Goal: Task Accomplishment & Management: Use online tool/utility

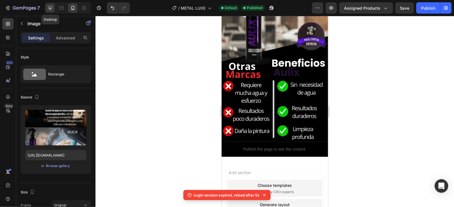
click at [54, 9] on div at bounding box center [50, 7] width 9 height 9
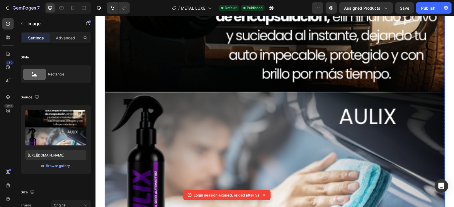
scroll to position [2184, 0]
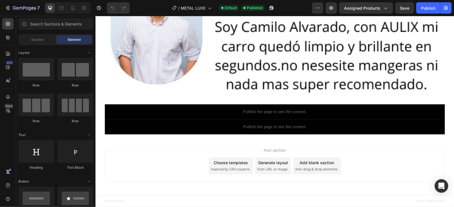
scroll to position [3370, 0]
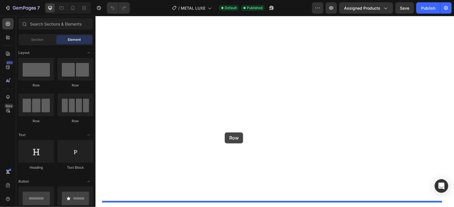
drag, startPoint x: 139, startPoint y: 96, endPoint x: 225, endPoint y: 132, distance: 93.3
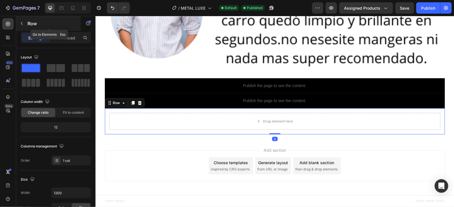
click at [34, 26] on p "Row" at bounding box center [52, 23] width 48 height 7
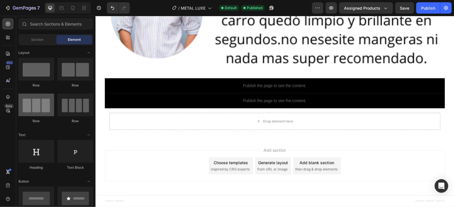
scroll to position [71, 0]
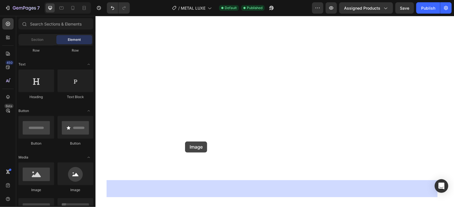
drag, startPoint x: 135, startPoint y: 195, endPoint x: 185, endPoint y: 141, distance: 73.4
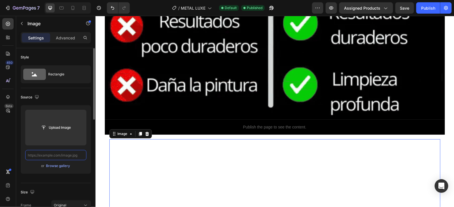
scroll to position [0, 0]
paste input "https://cdn.shopify.com/s/files/1/0676/8921/8224/files/AULIX_2.png?v=1756239782"
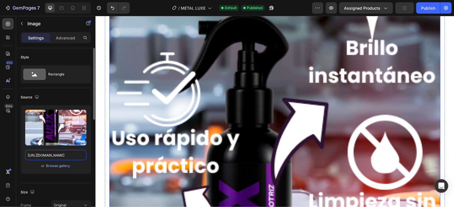
scroll to position [3653, 0]
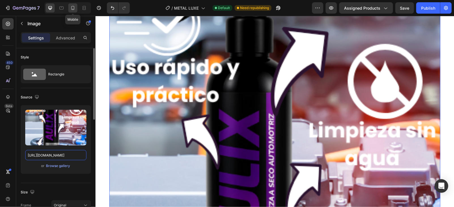
type input "https://cdn.shopify.com/s/files/1/0676/8921/8224/files/AULIX_2.png?v=1756239782"
click at [75, 8] on icon at bounding box center [73, 8] width 6 height 6
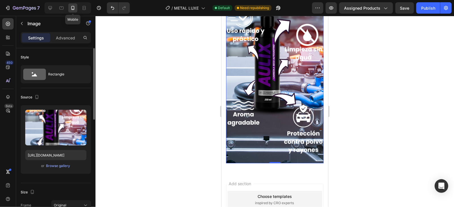
scroll to position [2039, 0]
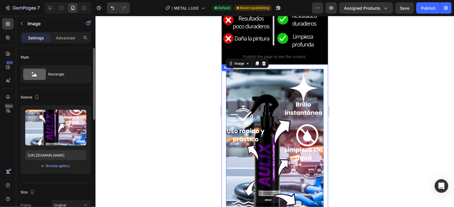
click at [298, 64] on div "Image 0 Row" at bounding box center [274, 166] width 107 height 204
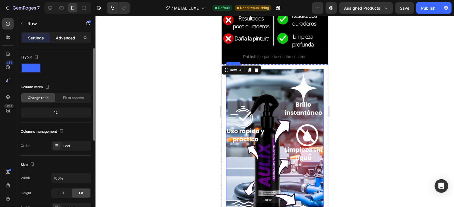
click at [78, 41] on div "Advanced" at bounding box center [65, 37] width 28 height 9
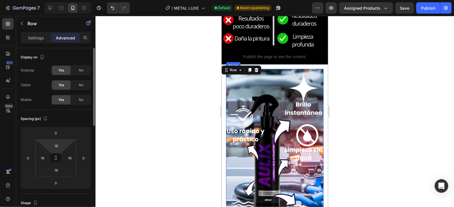
click at [58, 0] on html "7 / METAL LUXE Default Need republishing Preview Assigned Products Save Publish…" at bounding box center [227, 0] width 454 height 0
click at [61, 147] on input "16" at bounding box center [55, 145] width 11 height 9
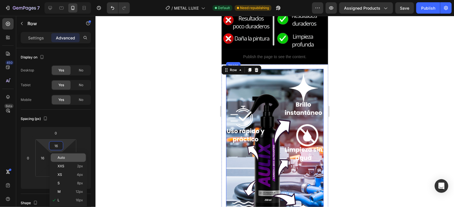
click at [64, 154] on div "Auto" at bounding box center [68, 157] width 35 height 9
type input "Auto"
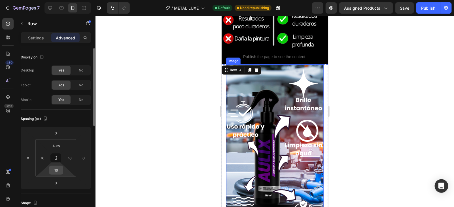
click at [56, 170] on input "16" at bounding box center [55, 170] width 11 height 9
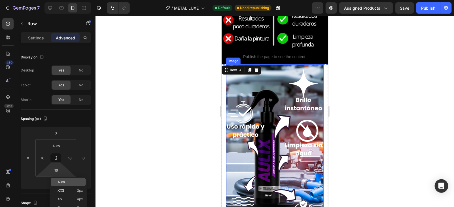
click at [79, 184] on p "Auto" at bounding box center [71, 182] width 26 height 4
type input "Auto"
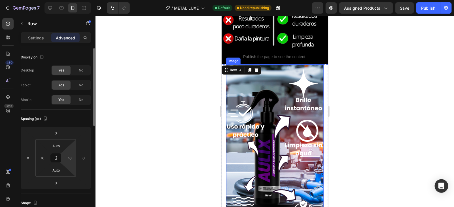
click at [76, 162] on div "Auto 16 Auto 16" at bounding box center [55, 157] width 41 height 37
click at [70, 160] on input "16" at bounding box center [69, 158] width 9 height 9
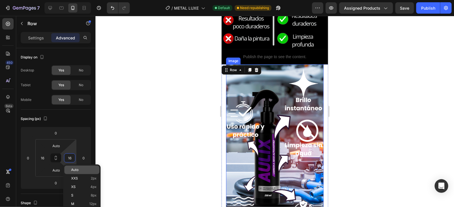
click at [78, 172] on div "Auto" at bounding box center [81, 170] width 35 height 9
type input "Auto"
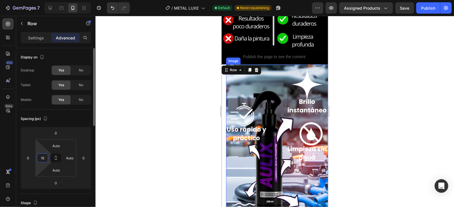
click at [46, 157] on input "16" at bounding box center [42, 158] width 9 height 9
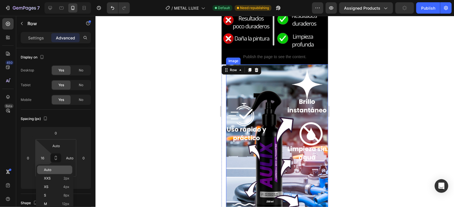
click at [52, 170] on p "Auto" at bounding box center [57, 170] width 26 height 4
type input "Auto"
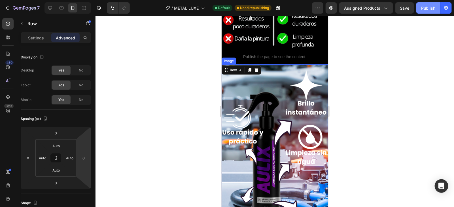
click at [438, 12] on button "Publish" at bounding box center [428, 7] width 24 height 11
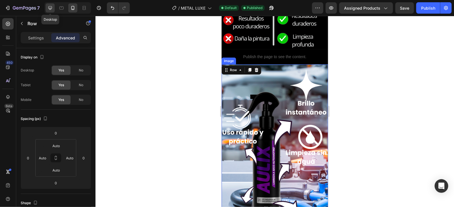
click at [52, 8] on icon at bounding box center [50, 8] width 6 height 6
type input "16"
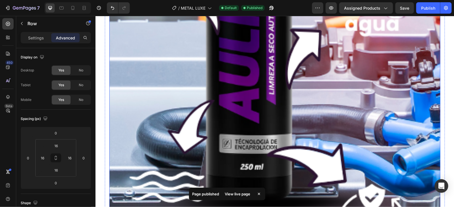
scroll to position [3823, 0]
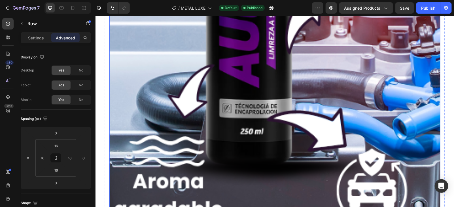
click at [181, 140] on img at bounding box center [274, 16] width 331 height 661
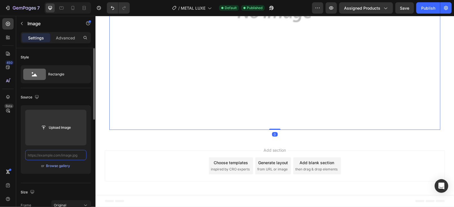
scroll to position [3710, 0]
paste input "https://cdn.shopify.com/s/files/1/0676/8921/8224/files/AULIX_3.png?v=1756240106"
type input "https://cdn.shopify.com/s/files/1/0676/8921/8224/files/AULIX_3.png?v=1756240106"
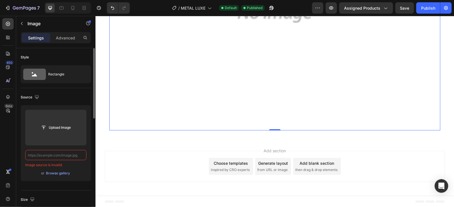
scroll to position [0, 0]
paste input "https://cdn.shopify.com/s/files/1/0676/8921/8224/files/AULIX_3.png?v=1756240106"
type input "https://cdn.shopify.com/s/files/1/0676/8921/8224/files/AULIX_3.png?v=1756240106"
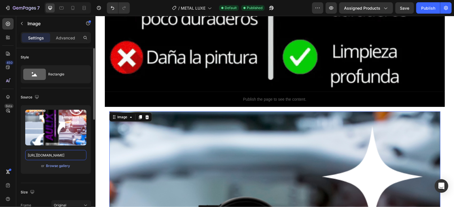
scroll to position [3362, 0]
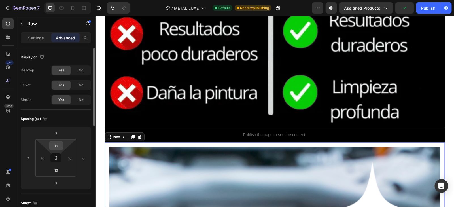
click at [54, 145] on input "16" at bounding box center [55, 145] width 11 height 9
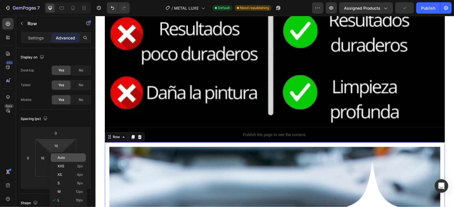
click at [67, 156] on p "Auto" at bounding box center [71, 158] width 26 height 4
type input "Auto"
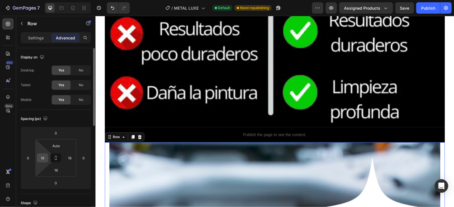
click at [43, 157] on input "16" at bounding box center [42, 158] width 9 height 9
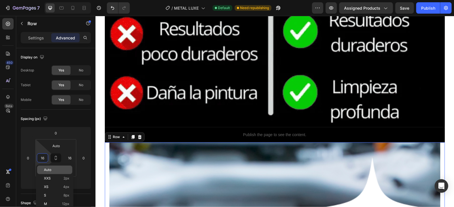
click at [49, 169] on span "Auto" at bounding box center [47, 170] width 7 height 4
type input "Auto"
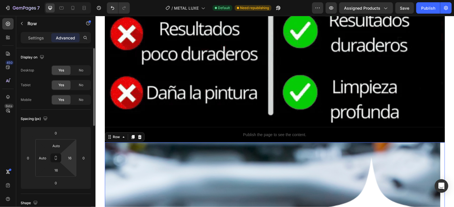
click at [71, 0] on html "7 / METAL LUXE Default Need republishing Preview Assigned Products Save Publish…" at bounding box center [227, 0] width 454 height 0
click at [75, 0] on html "7 / METAL LUXE Default Need republishing Preview Assigned Products Save Publish…" at bounding box center [227, 0] width 454 height 0
click at [74, 159] on input "16" at bounding box center [69, 158] width 9 height 9
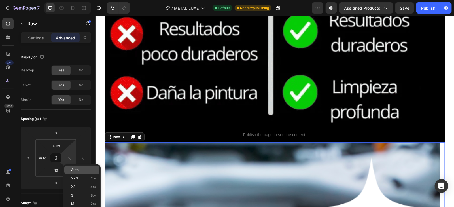
click at [79, 170] on p "Auto" at bounding box center [84, 170] width 26 height 4
type input "Auto"
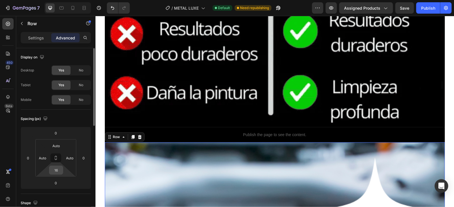
click at [62, 169] on input "16" at bounding box center [55, 170] width 11 height 9
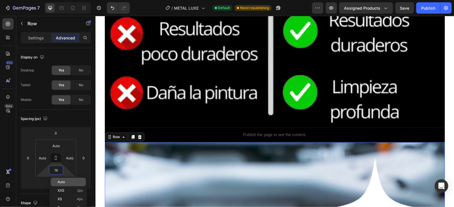
click at [61, 179] on div "Auto" at bounding box center [68, 182] width 35 height 9
type input "Auto"
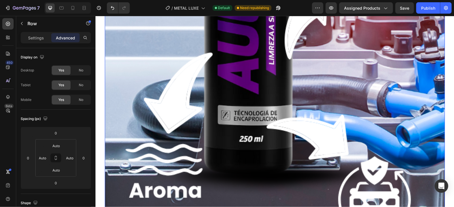
scroll to position [4035, 0]
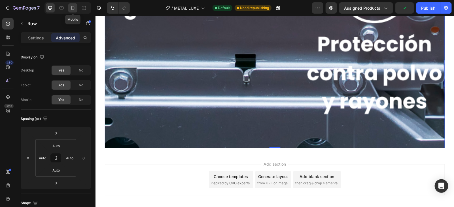
click at [72, 9] on icon at bounding box center [72, 8] width 3 height 4
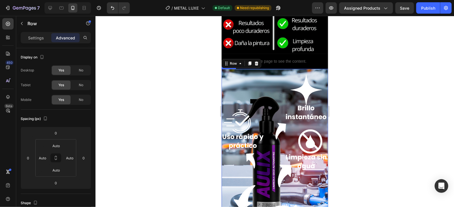
scroll to position [1999, 0]
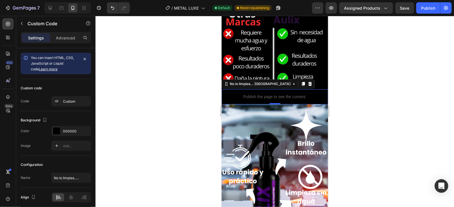
click at [308, 94] on p "Publish the page to see the content." at bounding box center [274, 97] width 107 height 6
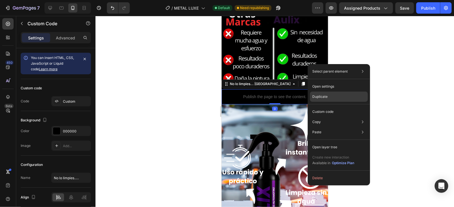
click at [327, 107] on div "Duplicate" at bounding box center [339, 112] width 58 height 10
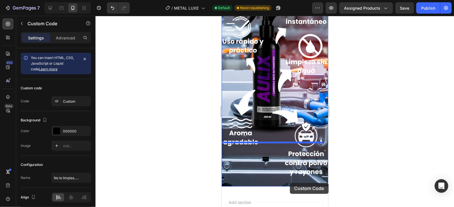
scroll to position [2163, 0]
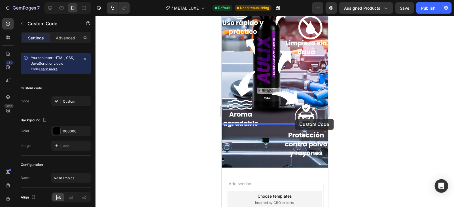
drag, startPoint x: 304, startPoint y: 81, endPoint x: 295, endPoint y: 119, distance: 38.9
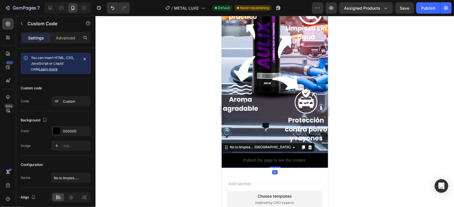
scroll to position [2148, 0]
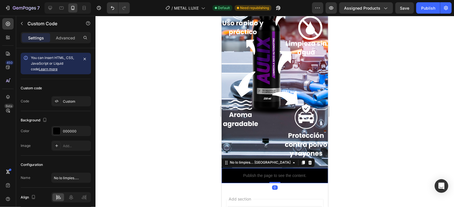
click at [348, 103] on div at bounding box center [275, 111] width 359 height 191
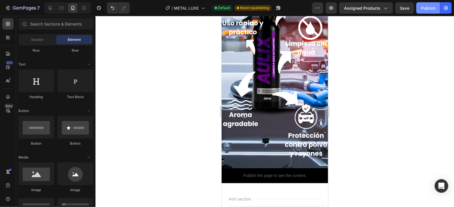
click at [417, 7] on button "Publish" at bounding box center [428, 7] width 24 height 11
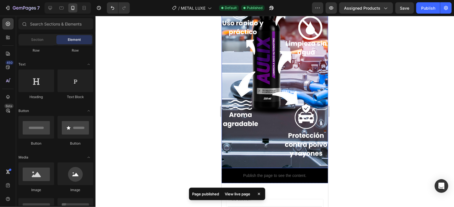
scroll to position [2041, 0]
